Goal: Task Accomplishment & Management: Complete application form

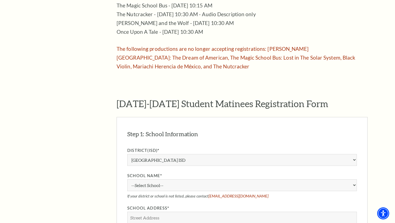
scroll to position [353, 0]
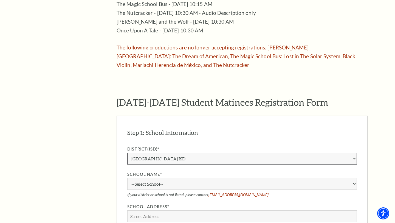
click at [163, 153] on select "Aledo ISD [PERSON_NAME] ISD [PERSON_NAME] ISD Arlington ISD Azle ISD [GEOGRAPHI…" at bounding box center [242, 159] width 230 height 12
select select "Private / [GEOGRAPHIC_DATA]"
click at [127, 153] on select "Aledo ISD [PERSON_NAME] ISD [PERSON_NAME] ISD Arlington ISD Azle ISD [GEOGRAPHI…" at bounding box center [242, 159] width 230 height 12
click at [170, 178] on select "--Select School-- Above Fine Arts Advocates For Special People [GEOGRAPHIC_DATA…" at bounding box center [242, 184] width 230 height 12
select select "201335"
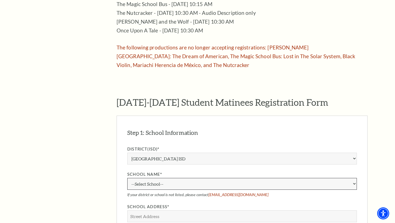
click at [127, 178] on select "--Select School-- Above Fine Arts Advocates For Special People [GEOGRAPHIC_DATA…" at bounding box center [242, 184] width 230 height 12
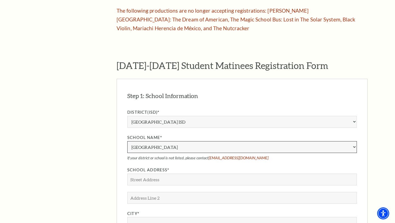
scroll to position [394, 0]
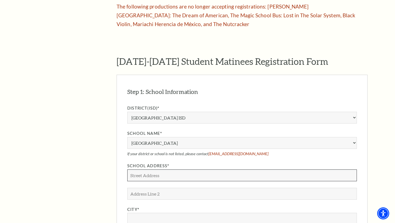
click at [173, 169] on input "School Address*" at bounding box center [242, 175] width 230 height 12
type input "801 E I 20"
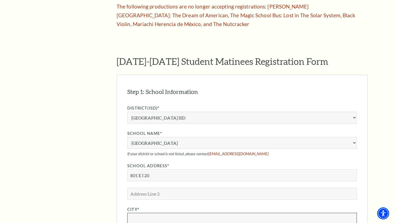
type input "Grand Prairie"
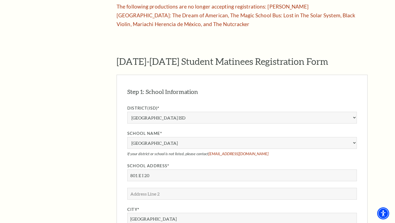
select select "TX"
type input "75052"
type input "214-454-3551"
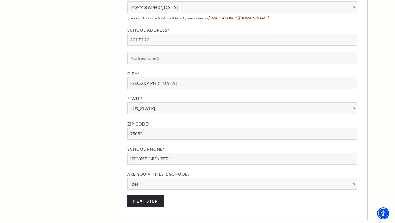
scroll to position [549, 0]
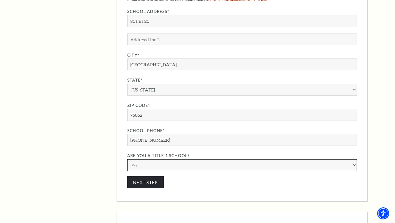
click at [177, 159] on select "Yes No" at bounding box center [242, 165] width 230 height 12
select select "N"
click at [127, 159] on select "Yes No" at bounding box center [242, 165] width 230 height 12
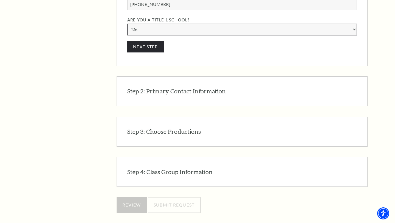
scroll to position [697, 0]
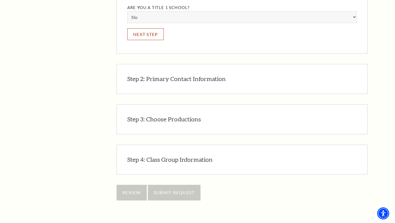
click at [148, 28] on button "Next Step" at bounding box center [145, 34] width 37 height 12
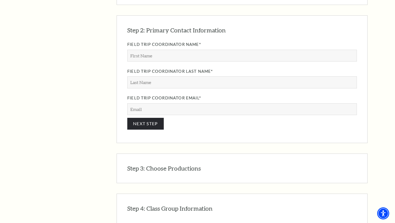
scroll to position [500, 0]
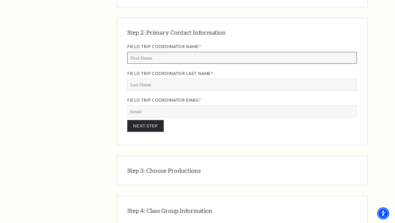
click at [151, 52] on input "Field Trip Coordinator Name*" at bounding box center [242, 58] width 230 height 12
type input "Brittany"
type input "Harley"
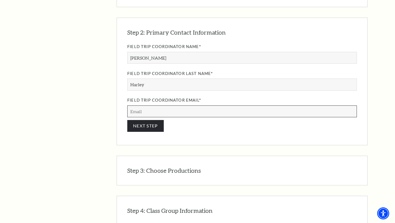
click at [151, 105] on input "Field Trip Coordinator Email*" at bounding box center [242, 111] width 230 height 12
type input "brittany.harley@flintacademy.com"
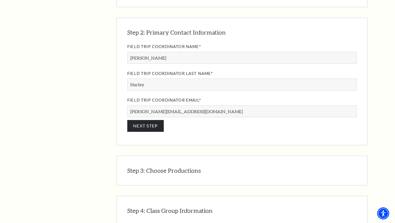
click at [163, 166] on h3 "Step 3: Choose Productions" at bounding box center [164, 170] width 74 height 9
click at [148, 118] on div "Step 2: Primary Contact Information EDIT The primary contact will receive all p…" at bounding box center [242, 81] width 251 height 127
click at [148, 120] on button "NEXT STEP" at bounding box center [145, 126] width 37 height 12
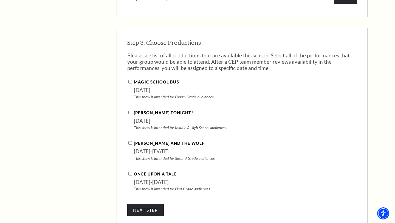
scroll to position [537, 0]
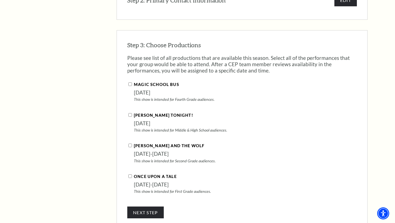
click at [131, 82] on input "Magic School Bus" at bounding box center [131, 84] width 4 height 4
checkbox input "true"
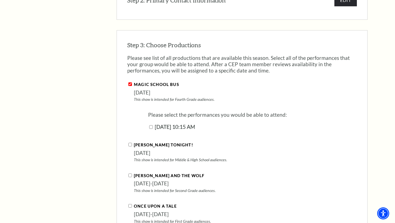
click at [151, 125] on input "October 08, 2025 | 10:15 AM" at bounding box center [151, 127] width 4 height 4
checkbox input "true"
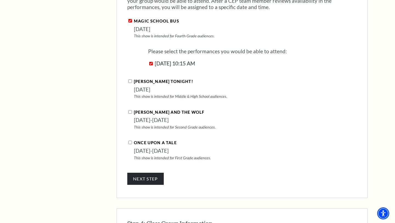
scroll to position [601, 0]
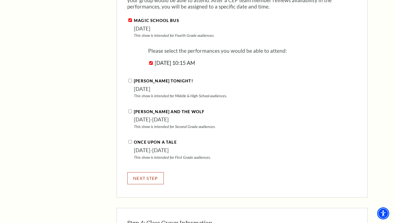
click at [140, 172] on button "NEXT STEP" at bounding box center [145, 178] width 37 height 12
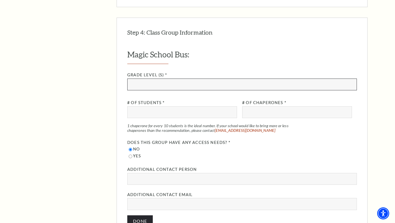
click at [154, 79] on input "Grade Level (s) *" at bounding box center [242, 85] width 230 height 12
type input "4th-5th Grade"
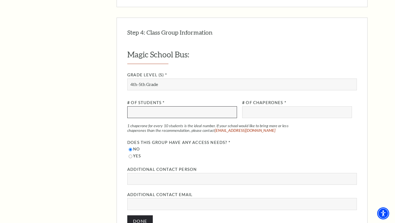
scroll to position [596, 0]
type input "14"
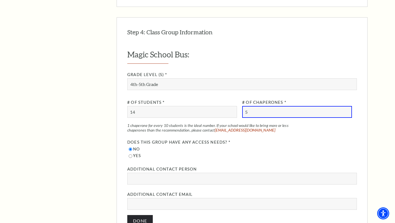
type input "5"
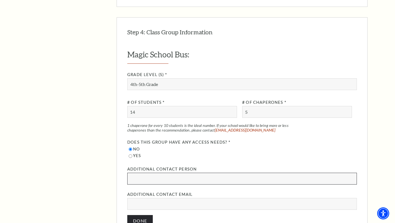
click at [153, 173] on input "Additional Contact Person" at bounding box center [242, 179] width 230 height 12
type input "Kimberly Walker"
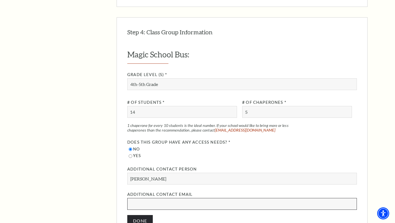
click at [164, 198] on input "Additional Contact Email" at bounding box center [242, 204] width 230 height 12
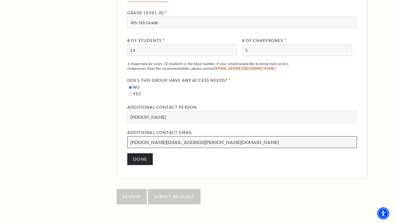
scroll to position [649, 0]
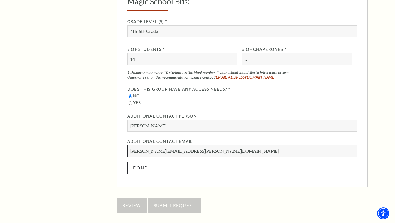
type input "kim.walker@flintacademy.com"
click at [147, 162] on button "Done" at bounding box center [140, 168] width 26 height 12
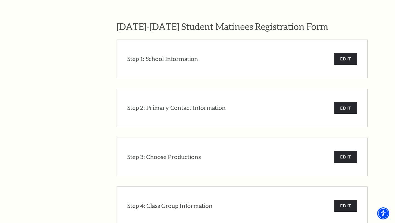
scroll to position [507, 0]
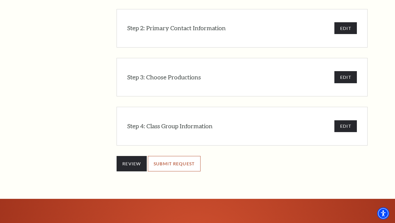
click at [174, 156] on input "SUBMIT REQUEST" at bounding box center [174, 163] width 53 height 15
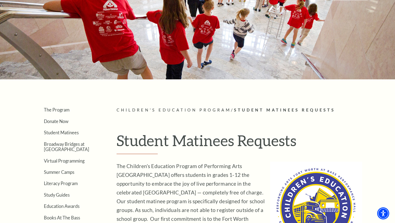
scroll to position [24, 0]
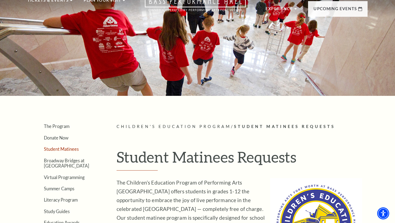
click at [62, 148] on link "Student Matinees" at bounding box center [61, 148] width 35 height 5
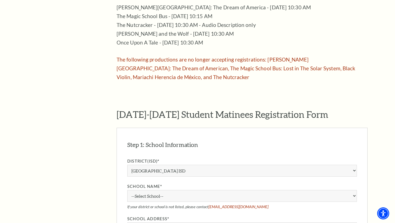
scroll to position [392, 0]
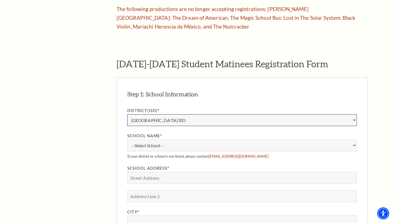
click at [158, 114] on select "Aledo ISD [PERSON_NAME] ISD [PERSON_NAME] ISD Arlington ISD Azle ISD [GEOGRAPHI…" at bounding box center [242, 120] width 230 height 12
select select "Private / [GEOGRAPHIC_DATA]"
click at [127, 114] on select "Aledo ISD [PERSON_NAME] ISD [PERSON_NAME] ISD Arlington ISD Azle ISD [GEOGRAPHI…" at bounding box center [242, 120] width 230 height 12
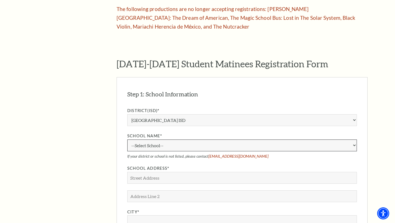
click at [163, 139] on select "--Select School-- [PERSON_NAME][GEOGRAPHIC_DATA] [PERSON_NAME][GEOGRAPHIC_DATA]…" at bounding box center [242, 145] width 230 height 12
select select "201335"
click at [127, 139] on select "--Select School-- Above Fine Arts Advocates For Special People [GEOGRAPHIC_DATA…" at bounding box center [242, 145] width 230 height 12
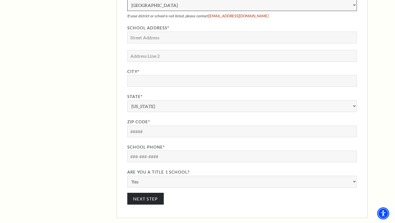
scroll to position [494, 0]
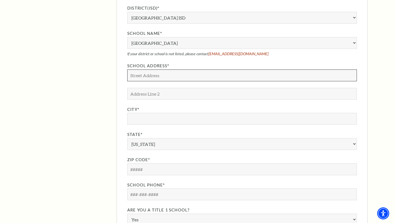
click at [143, 69] on input "School Address*" at bounding box center [242, 75] width 230 height 12
type input "Flint Academy"
type input "801 E. I20"
type input "Grand Prairie"
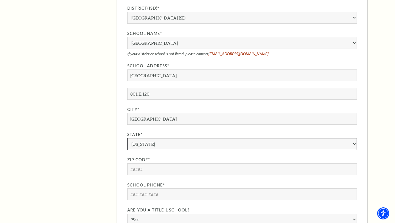
select select "TX"
type input "75052"
type input "214-454-3551"
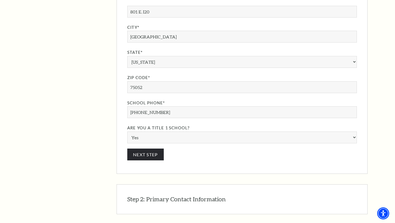
scroll to position [582, 0]
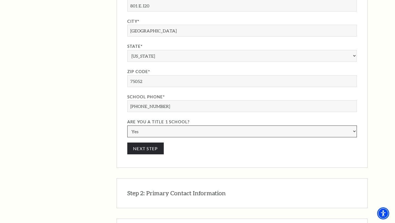
click at [151, 125] on select "Yes No" at bounding box center [242, 131] width 230 height 12
select select "N"
click at [127, 125] on select "Yes No" at bounding box center [242, 131] width 230 height 12
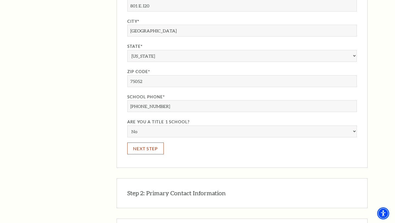
click at [146, 143] on button "Next Step" at bounding box center [145, 149] width 37 height 12
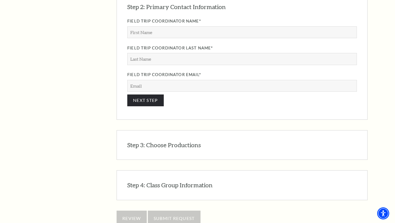
scroll to position [500, 0]
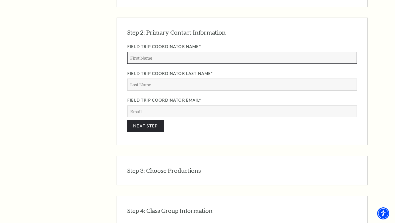
click at [153, 52] on input "Field Trip Coordinator Name*" at bounding box center [242, 58] width 230 height 12
type input "Brittany"
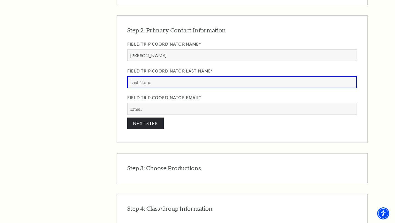
scroll to position [498, 0]
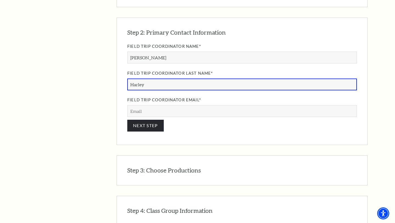
type input "Harley"
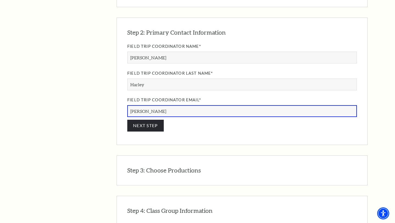
type input "brittany.harley@flintacademy.com"
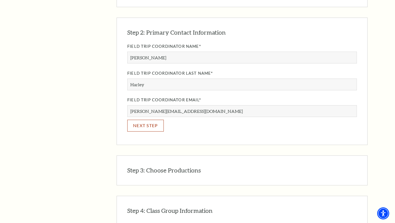
click at [139, 120] on button "NEXT STEP" at bounding box center [145, 126] width 37 height 12
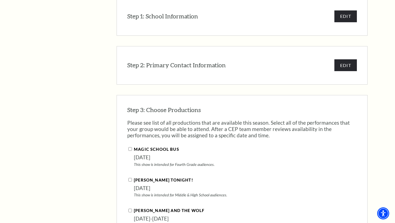
scroll to position [395, 0]
